Goal: Navigation & Orientation: Find specific page/section

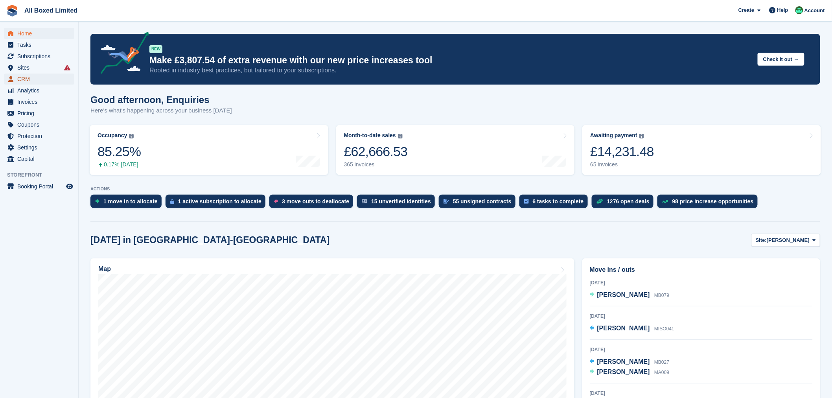
click at [30, 83] on span "CRM" at bounding box center [40, 79] width 47 height 11
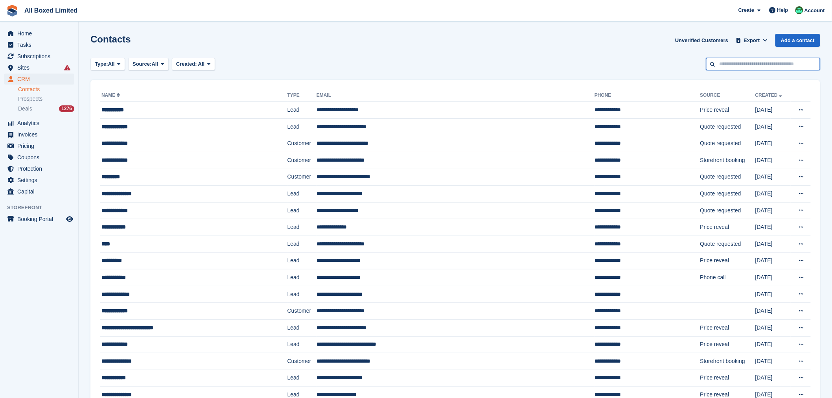
click at [718, 67] on input "text" at bounding box center [763, 64] width 114 height 13
type input "****"
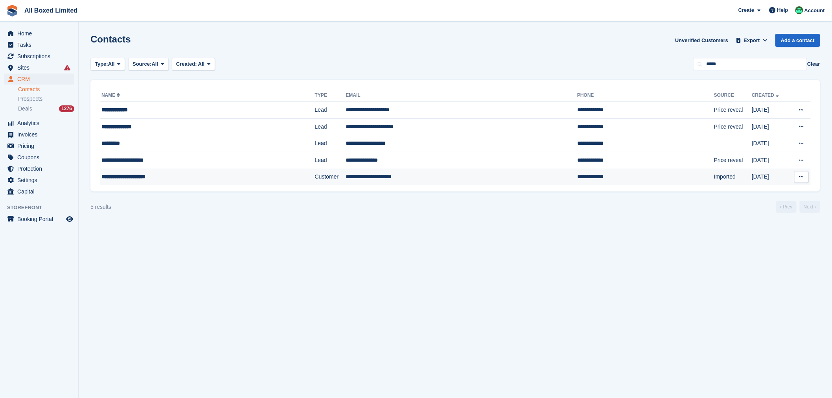
click at [155, 177] on div "**********" at bounding box center [183, 177] width 164 height 8
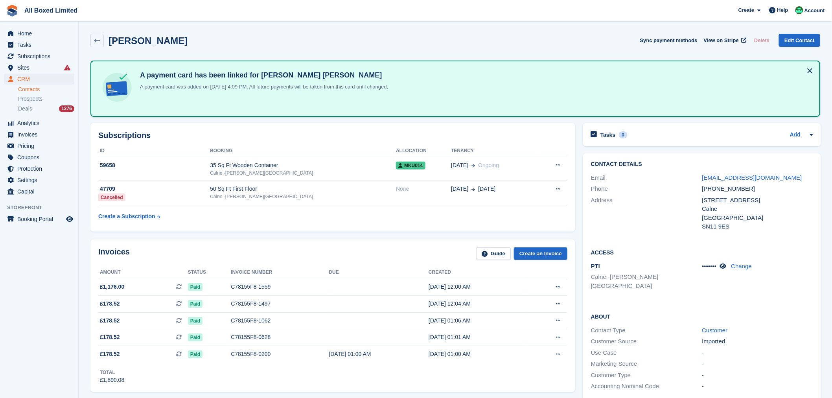
drag, startPoint x: 205, startPoint y: 39, endPoint x: 134, endPoint y: 46, distance: 70.8
click at [134, 46] on div "Ruth Wyatt-Pickersgill Sync payment methods View on Stripe Delete Edit Contact" at bounding box center [455, 40] width 730 height 13
click at [100, 45] on link at bounding box center [96, 40] width 13 height 13
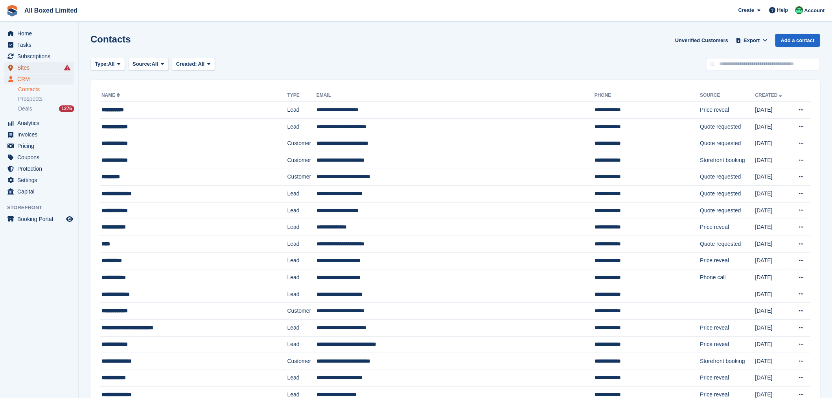
click at [32, 69] on span "Sites" at bounding box center [40, 67] width 47 height 11
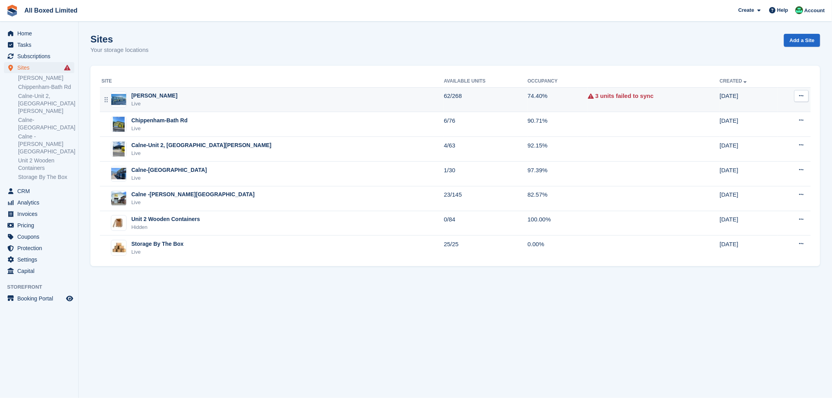
click at [158, 92] on div "[PERSON_NAME]" at bounding box center [154, 96] width 46 height 8
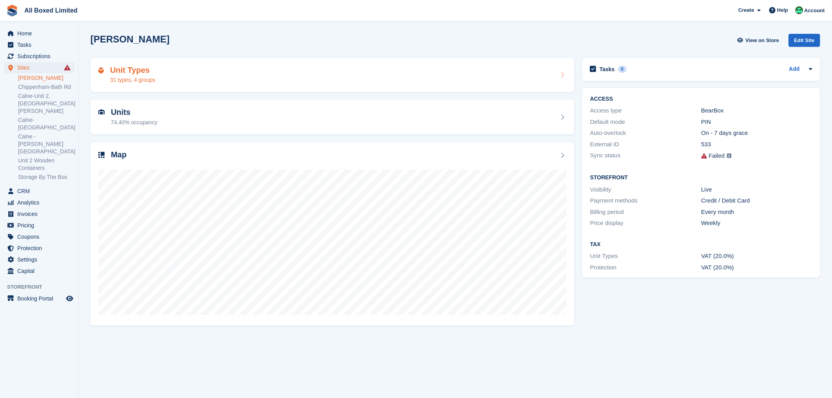
click at [166, 77] on div "Unit Types 31 types, 4 groups" at bounding box center [332, 75] width 468 height 19
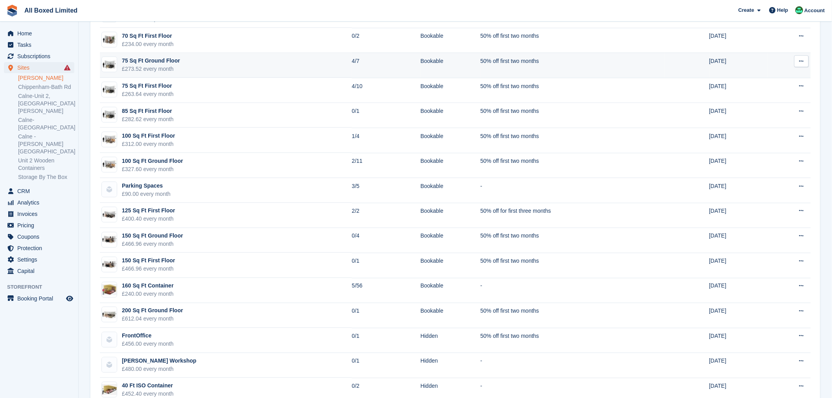
scroll to position [476, 0]
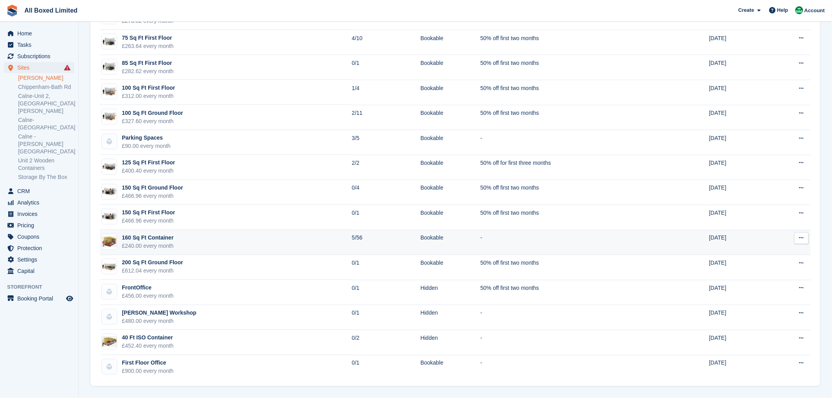
click at [165, 236] on div "160 Sq Ft Container" at bounding box center [148, 238] width 52 height 8
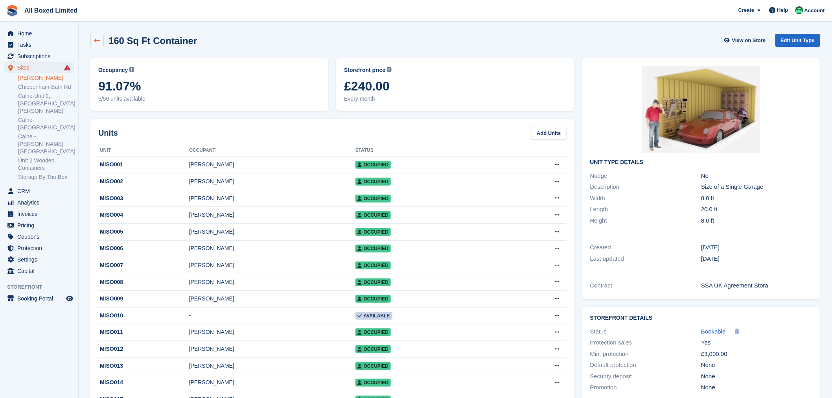
click at [99, 38] on icon at bounding box center [97, 41] width 6 height 6
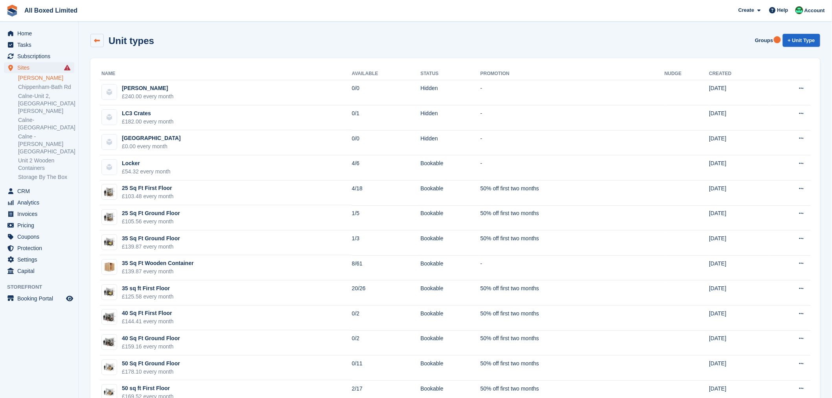
click at [92, 42] on link at bounding box center [96, 40] width 13 height 13
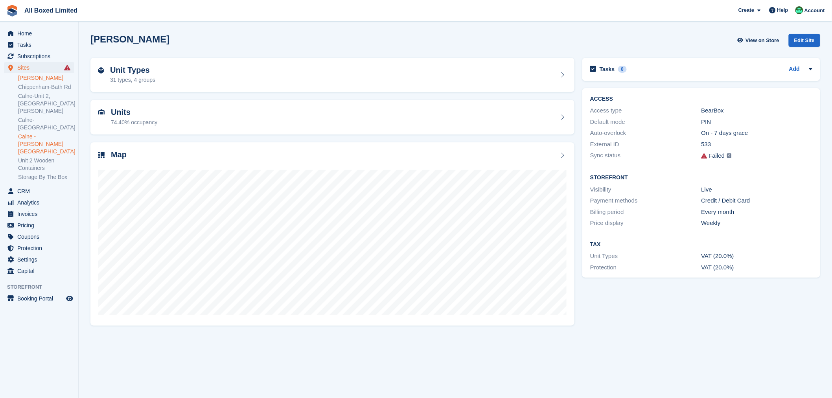
click at [53, 133] on link "Calne -[PERSON_NAME][GEOGRAPHIC_DATA]" at bounding box center [46, 144] width 56 height 22
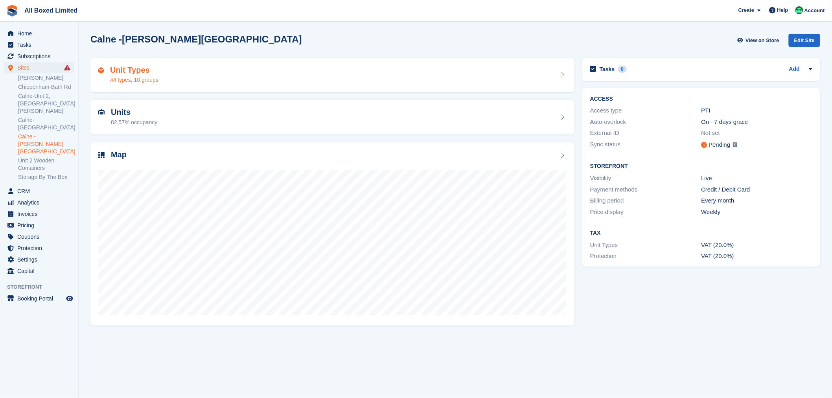
click at [157, 83] on div "44 types, 10 groups" at bounding box center [134, 80] width 48 height 8
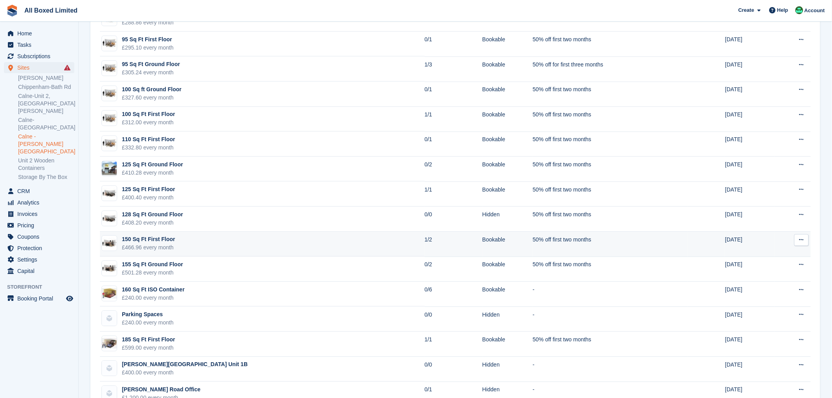
scroll to position [787, 0]
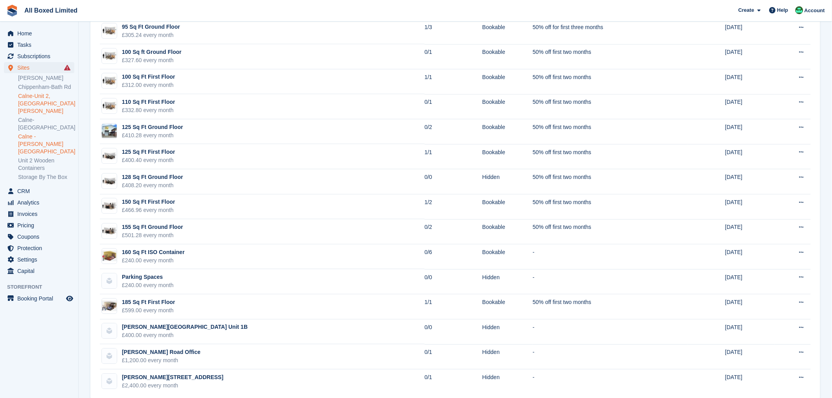
click at [31, 104] on link "Calne-Unit 2, [GEOGRAPHIC_DATA][PERSON_NAME]" at bounding box center [46, 103] width 56 height 22
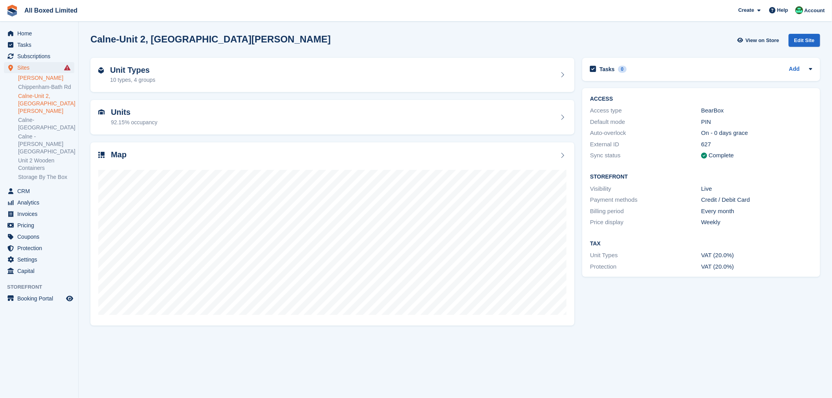
click at [52, 77] on link "[PERSON_NAME]" at bounding box center [46, 77] width 56 height 7
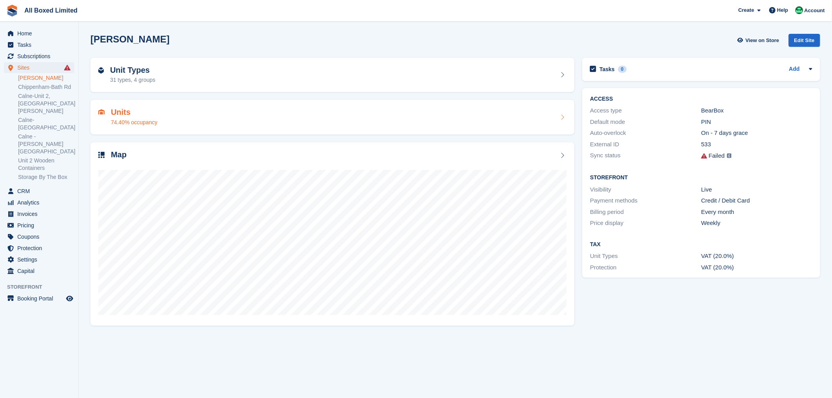
click at [127, 112] on h2 "Units" at bounding box center [134, 112] width 46 height 9
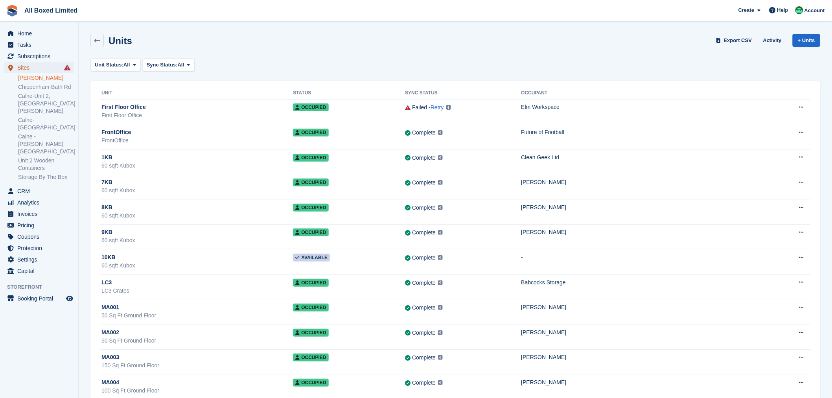
click at [28, 70] on span "Sites" at bounding box center [40, 67] width 47 height 11
